Goal: Information Seeking & Learning: Learn about a topic

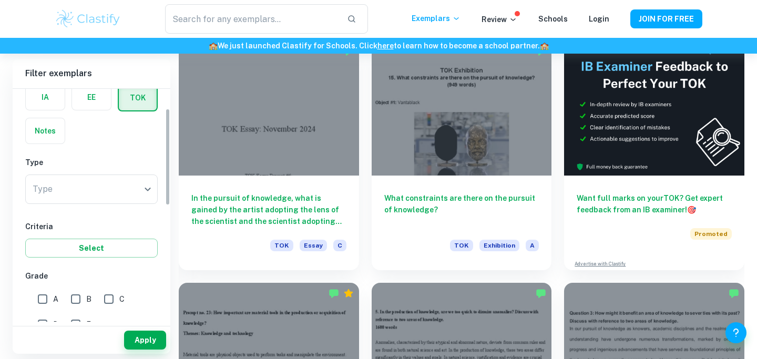
scroll to position [62, 0]
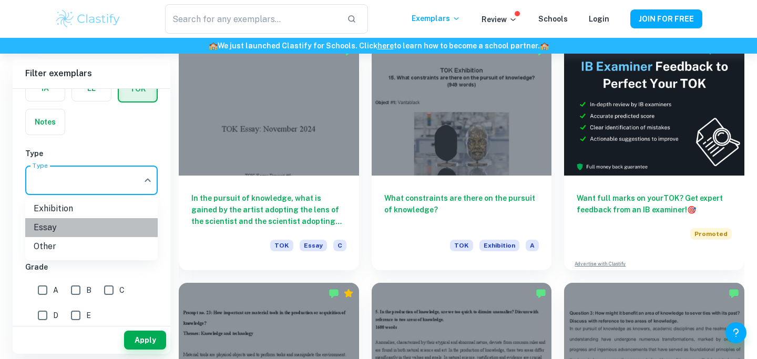
click at [98, 227] on li "Essay" at bounding box center [91, 227] width 132 height 19
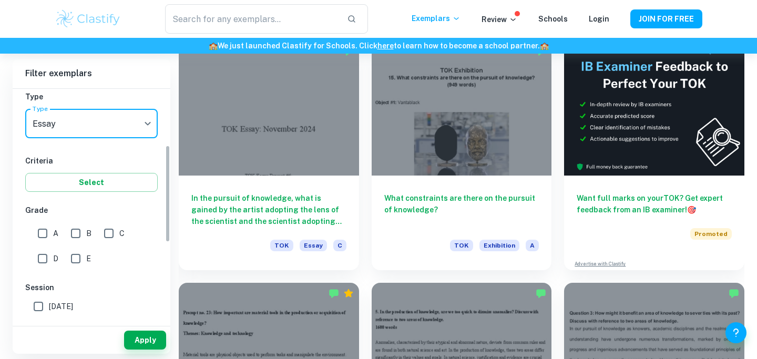
scroll to position [137, 0]
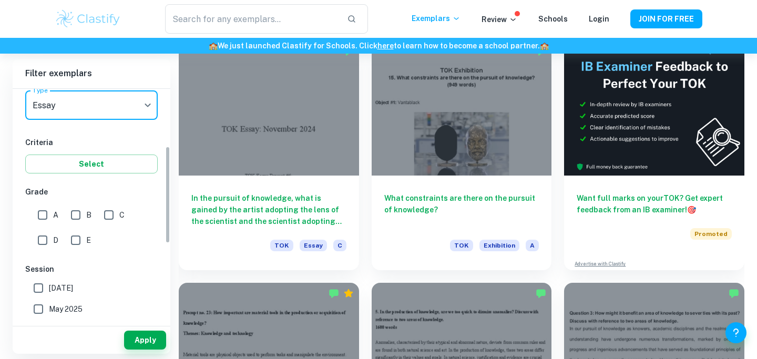
click at [47, 220] on input "A" at bounding box center [42, 215] width 21 height 21
checkbox input "true"
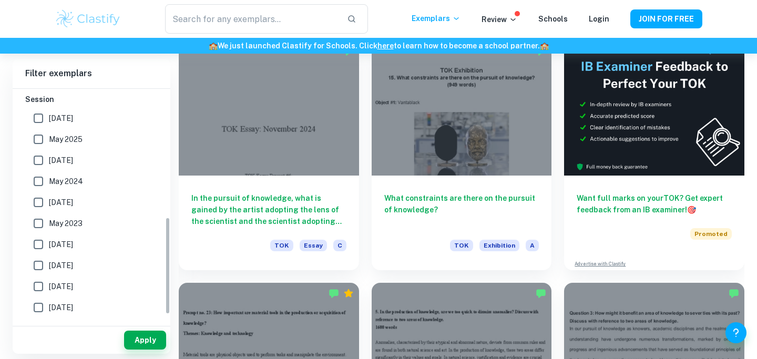
scroll to position [308, 0]
click at [141, 348] on button "Apply" at bounding box center [145, 340] width 42 height 19
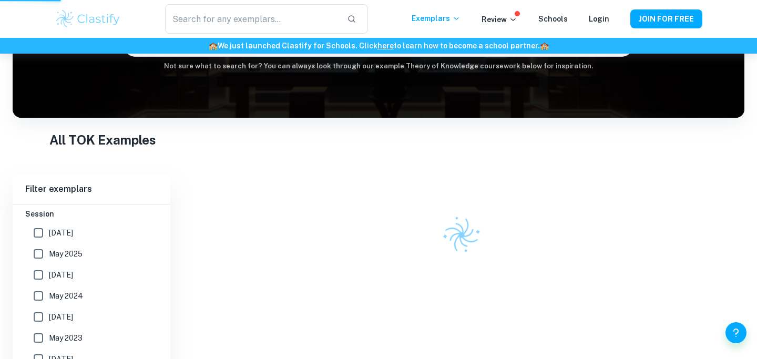
scroll to position [101, 0]
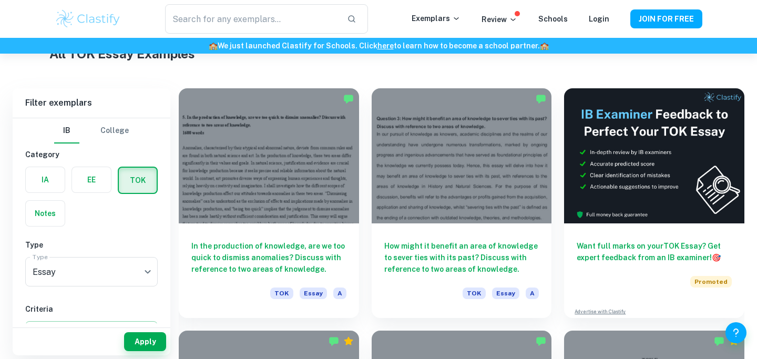
scroll to position [268, 0]
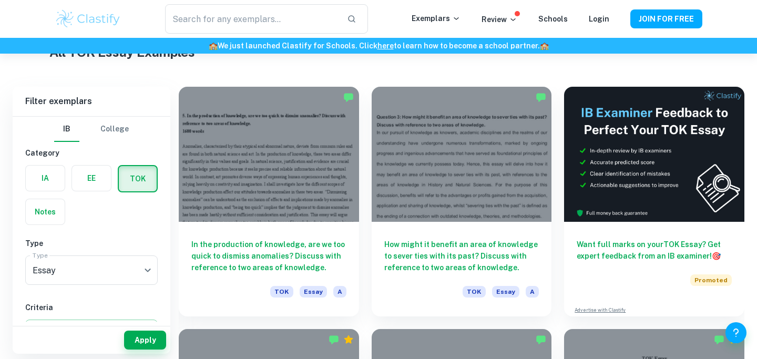
click at [366, 63] on div "All TOK Essay Examples" at bounding box center [378, 54] width 659 height 23
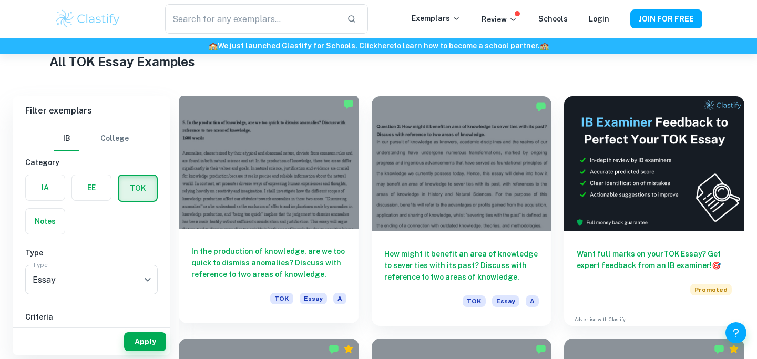
scroll to position [260, 0]
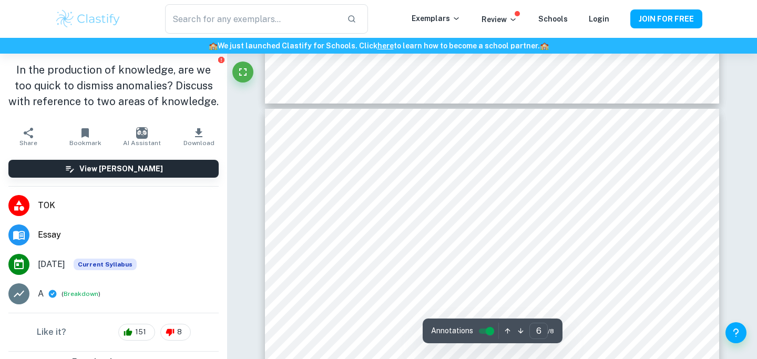
scroll to position [3058, 0]
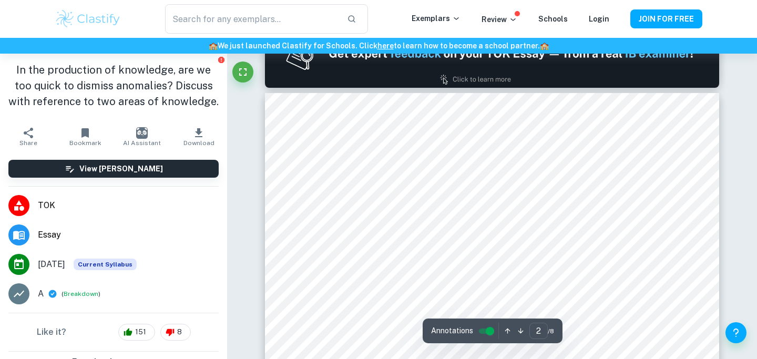
type input "1"
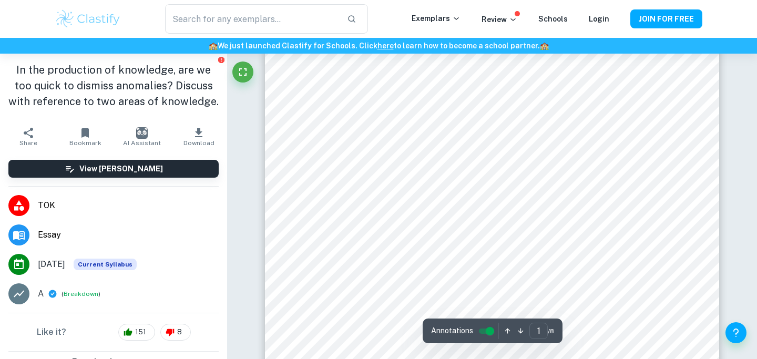
scroll to position [88, 0]
